Goal: Find specific page/section: Find specific page/section

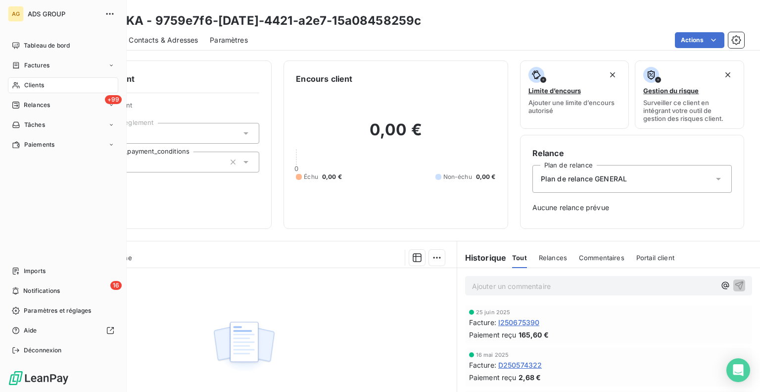
click at [35, 86] on span "Clients" at bounding box center [34, 85] width 20 height 9
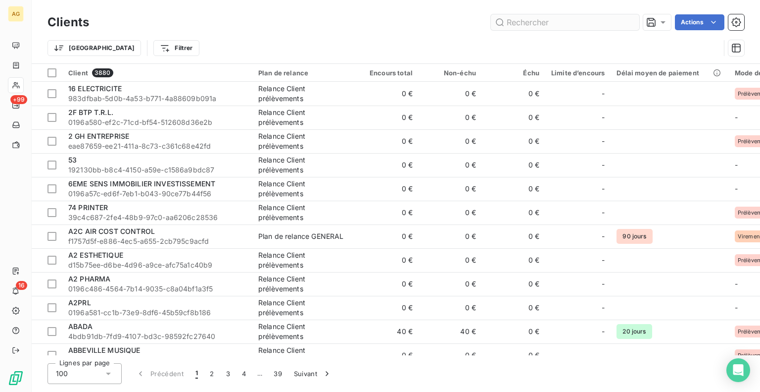
click at [529, 22] on input "text" at bounding box center [565, 22] width 149 height 16
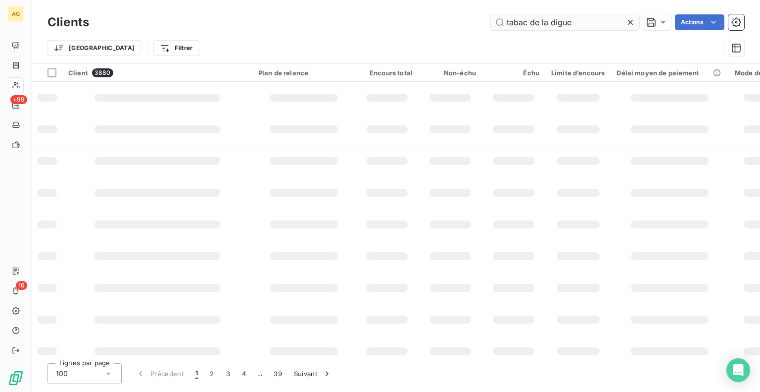
type input "tabac de la digue"
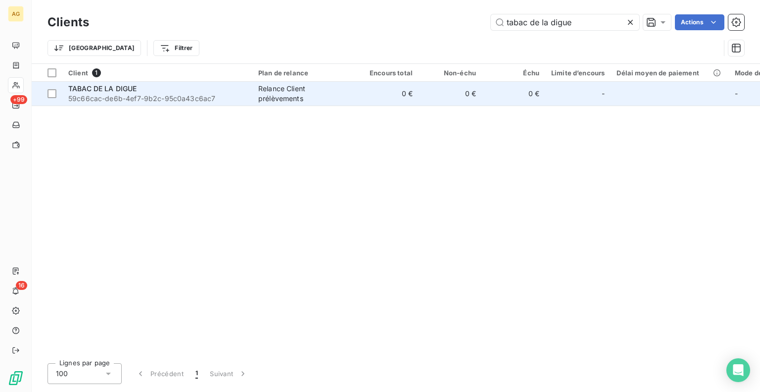
click at [149, 95] on span "59c66cac-de6b-4ef7-9b2c-95c0a43c6ac7" at bounding box center [157, 99] width 178 height 10
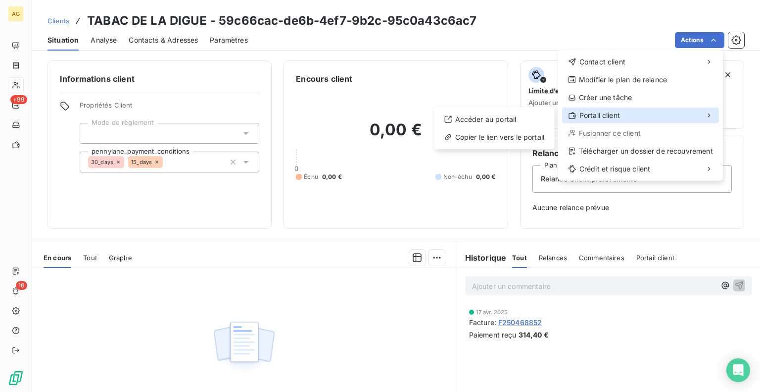
click at [592, 113] on span "Portail client" at bounding box center [600, 115] width 41 height 10
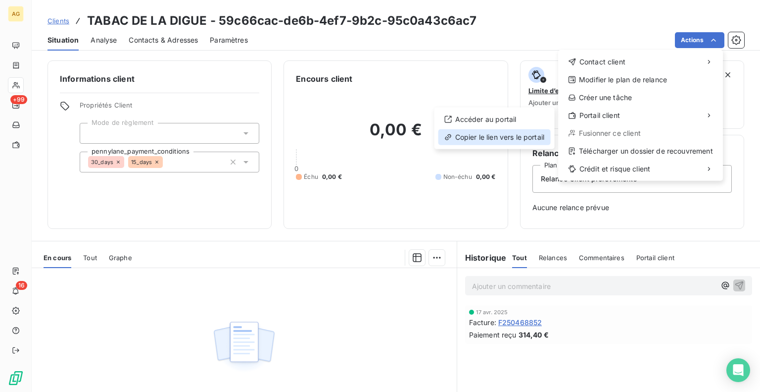
click at [507, 140] on div "Copier le lien vers le portail" at bounding box center [495, 137] width 112 height 16
